Goal: Task Accomplishment & Management: Manage account settings

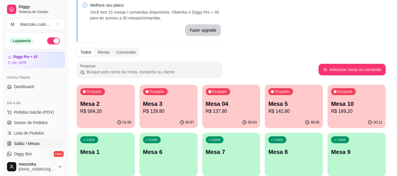
scroll to position [29, 0]
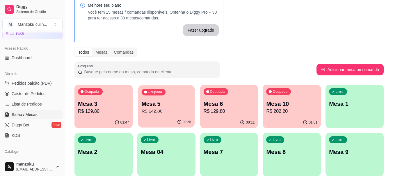
click at [169, 112] on p "R$ 142,80" at bounding box center [166, 111] width 50 height 7
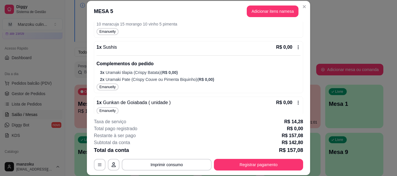
scroll to position [295, 0]
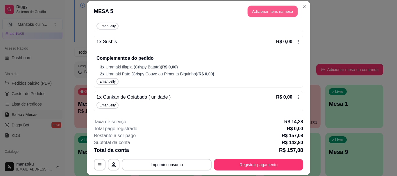
click at [279, 6] on button "Adicionar itens na mesa" at bounding box center [273, 11] width 50 height 11
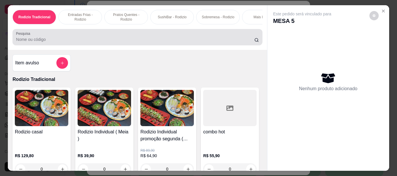
click at [103, 37] on div at bounding box center [137, 37] width 243 height 12
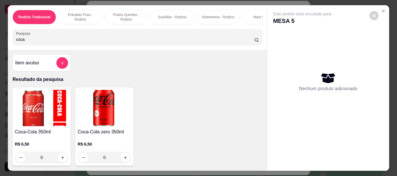
type input "coca"
click at [123, 158] on div "0" at bounding box center [104, 158] width 53 height 12
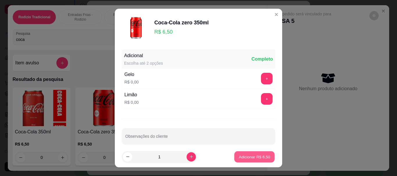
click at [258, 158] on p "Adicionar R$ 6,50" at bounding box center [254, 157] width 31 height 6
type input "1"
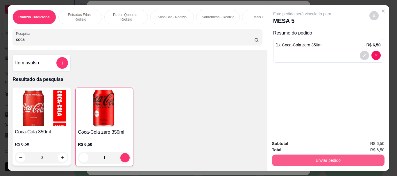
click at [303, 159] on button "Enviar pedido" at bounding box center [328, 161] width 112 height 12
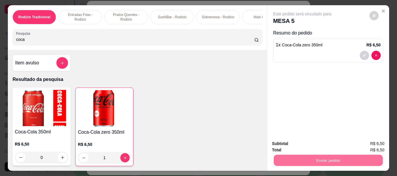
click at [307, 146] on button "Não registrar e enviar pedido" at bounding box center [309, 144] width 59 height 11
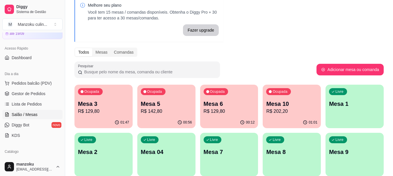
drag, startPoint x: 316, startPoint y: 19, endPoint x: 314, endPoint y: 28, distance: 8.6
click at [316, 19] on div "Melhore seu plano Você tem 15 mesas / comandas disponíveis. Obtenha o Diggy Pro…" at bounding box center [229, 136] width 328 height 287
click at [269, 109] on p "R$ 202,20" at bounding box center [292, 111] width 50 height 7
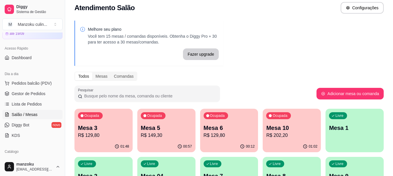
scroll to position [4, 0]
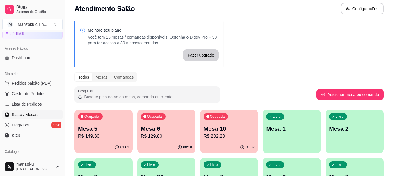
click at [291, 43] on div "Melhore seu plano Você tem 15 mesas / comandas disponíveis. Obtenha o Diggy Pro…" at bounding box center [229, 161] width 328 height 287
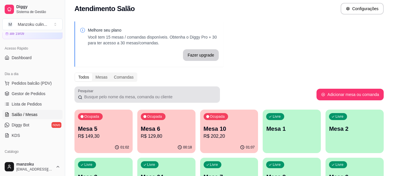
click at [111, 103] on div "Melhore seu plano Você tem 15 mesas / comandas disponíveis. Obtenha o Diggy Pro…" at bounding box center [229, 161] width 328 height 287
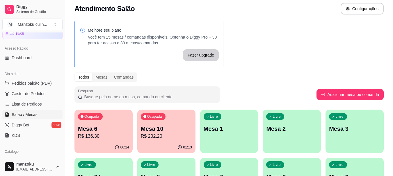
click at [383, 20] on div "Melhore seu plano Você tem 15 mesas / comandas disponíveis. Obtenha o Diggy Pro…" at bounding box center [229, 161] width 328 height 287
click at [344, 8] on button "Configurações" at bounding box center [361, 9] width 43 height 12
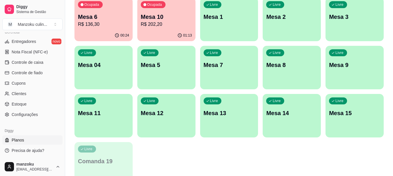
scroll to position [120, 0]
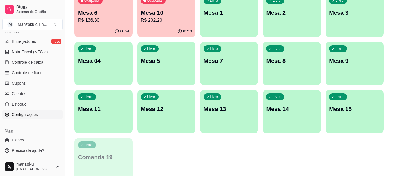
click at [30, 111] on link "Configurações" at bounding box center [32, 114] width 60 height 9
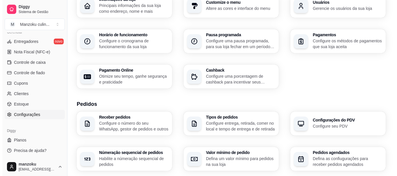
scroll to position [27, 0]
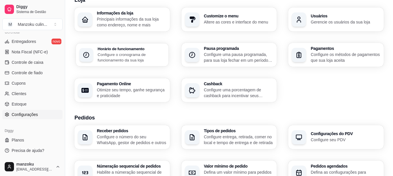
click at [134, 47] on h3 "Horário de funcionamento" at bounding box center [131, 49] width 67 height 4
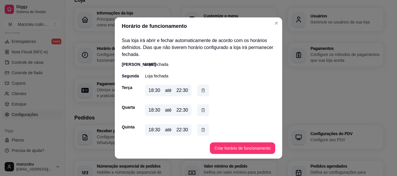
click at [187, 92] on div "18:30 até 22:30" at bounding box center [168, 91] width 47 height 12
click at [184, 91] on div "22:30" at bounding box center [182, 90] width 12 height 7
click at [179, 91] on div "22:30" at bounding box center [182, 90] width 12 height 7
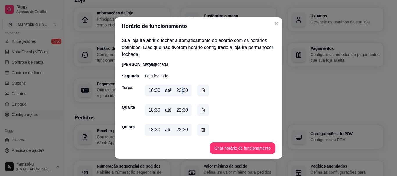
click at [179, 91] on div "22:30" at bounding box center [182, 90] width 12 height 7
click at [182, 92] on div "22:30" at bounding box center [182, 90] width 12 height 7
click at [180, 92] on div "22:30" at bounding box center [182, 90] width 12 height 7
drag, startPoint x: 180, startPoint y: 92, endPoint x: 175, endPoint y: 91, distance: 4.6
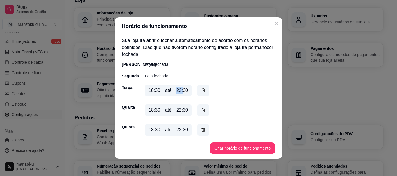
click at [176, 91] on div "22:30" at bounding box center [182, 90] width 12 height 7
click at [234, 65] on div "[PERSON_NAME] fechada" at bounding box center [198, 65] width 153 height 6
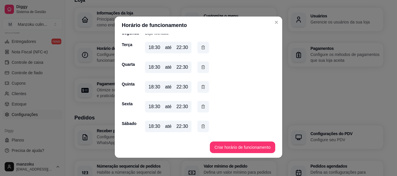
scroll to position [1, 0]
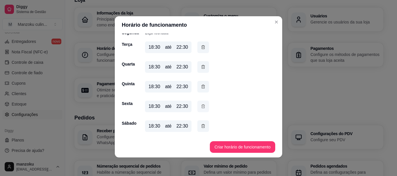
click at [201, 106] on icon "button" at bounding box center [203, 106] width 5 height 6
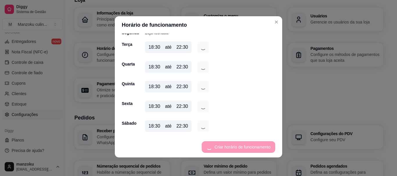
scroll to position [34, 0]
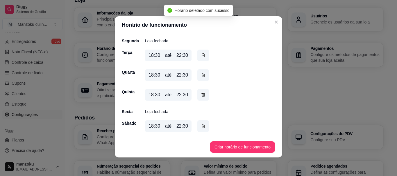
click at [152, 110] on p "Loja fechada" at bounding box center [156, 112] width 23 height 6
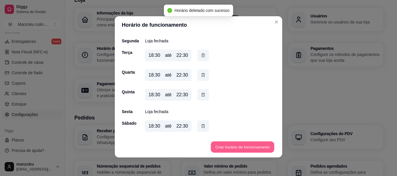
click at [229, 147] on button "Criar horário de funcionamento" at bounding box center [242, 147] width 63 height 11
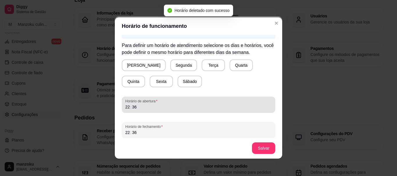
scroll to position [64, 0]
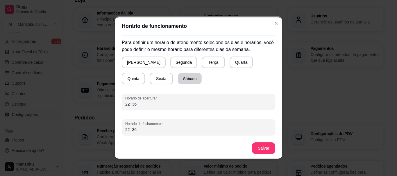
click at [178, 79] on button "Sábado" at bounding box center [190, 78] width 24 height 11
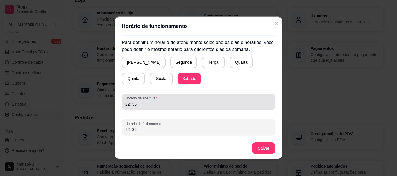
scroll to position [1, 0]
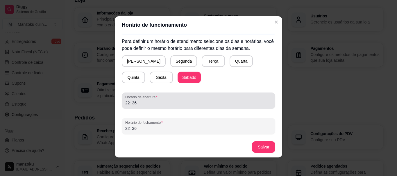
click at [153, 98] on span "Horário de abertura" at bounding box center [198, 97] width 146 height 5
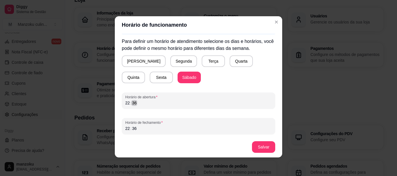
click at [133, 103] on div "36" at bounding box center [134, 103] width 6 height 6
click at [122, 101] on div "Horário de abertura 22 : 36" at bounding box center [198, 101] width 153 height 16
click at [126, 130] on div "22" at bounding box center [128, 129] width 6 height 6
click at [258, 148] on button "Salvar" at bounding box center [263, 148] width 23 height 12
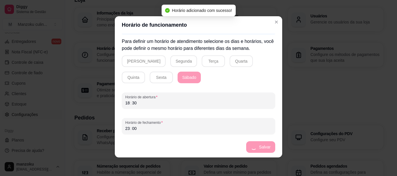
scroll to position [42, 0]
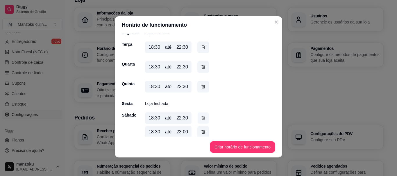
click at [201, 118] on icon "button" at bounding box center [203, 118] width 5 height 6
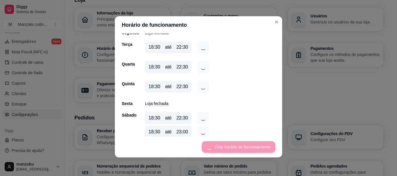
scroll to position [34, 0]
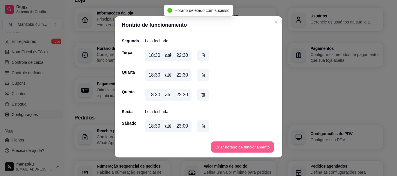
click at [243, 146] on button "Criar horário de funcionamento" at bounding box center [242, 147] width 63 height 11
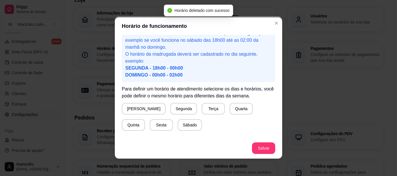
scroll to position [58, 0]
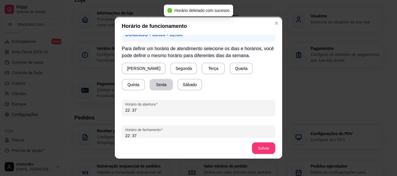
click at [150, 86] on button "Sexta" at bounding box center [161, 85] width 23 height 12
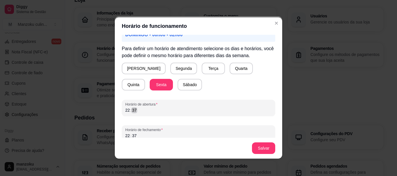
click at [125, 113] on div "22 : 37" at bounding box center [198, 110] width 146 height 7
click at [125, 108] on div "22" at bounding box center [128, 111] width 6 height 6
click at [125, 138] on footer "Salvar" at bounding box center [198, 148] width 167 height 21
click at [124, 137] on section "Horário de funcionamento Atenção! Caso seu horário de funcionamento se estenda …" at bounding box center [198, 88] width 167 height 142
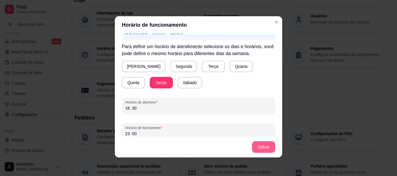
click at [262, 148] on button "Salvar" at bounding box center [263, 148] width 23 height 12
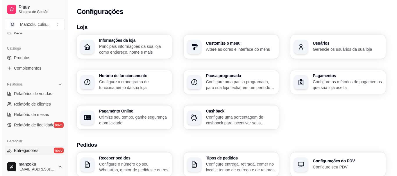
scroll to position [67, 0]
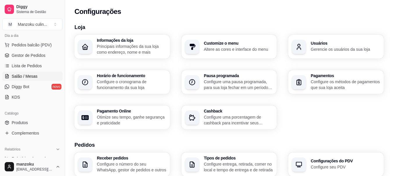
click at [34, 78] on span "Salão / Mesas" at bounding box center [25, 77] width 26 height 6
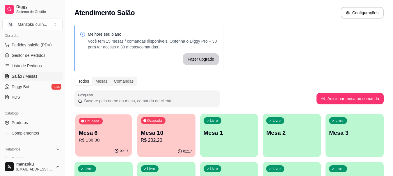
click at [96, 141] on p "R$ 136,30" at bounding box center [104, 140] width 50 height 7
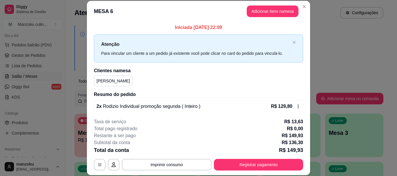
click at [287, 15] on button "Adicionar itens na mesa" at bounding box center [273, 12] width 52 height 12
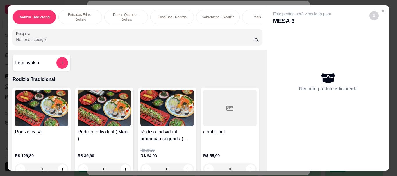
click at [162, 40] on input "Pesquisa" at bounding box center [135, 40] width 238 height 6
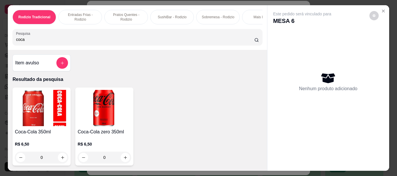
type input "coca"
click at [123, 160] on div "0" at bounding box center [104, 158] width 53 height 12
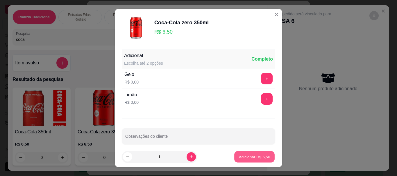
click at [252, 155] on p "Adicionar R$ 6,50" at bounding box center [254, 157] width 31 height 6
type input "1"
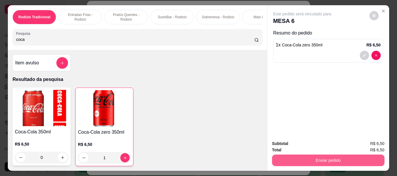
click at [325, 161] on button "Enviar pedido" at bounding box center [328, 161] width 112 height 12
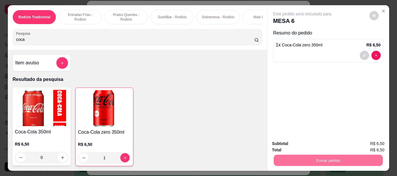
click at [321, 143] on button "Não registrar e enviar pedido" at bounding box center [308, 144] width 63 height 12
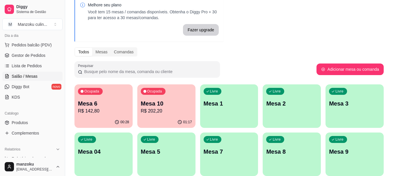
scroll to position [87, 0]
